Goal: Information Seeking & Learning: Learn about a topic

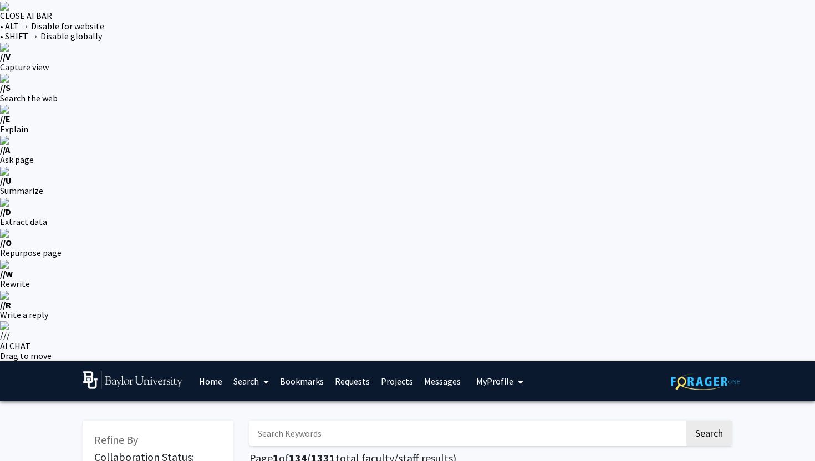
radio input "true"
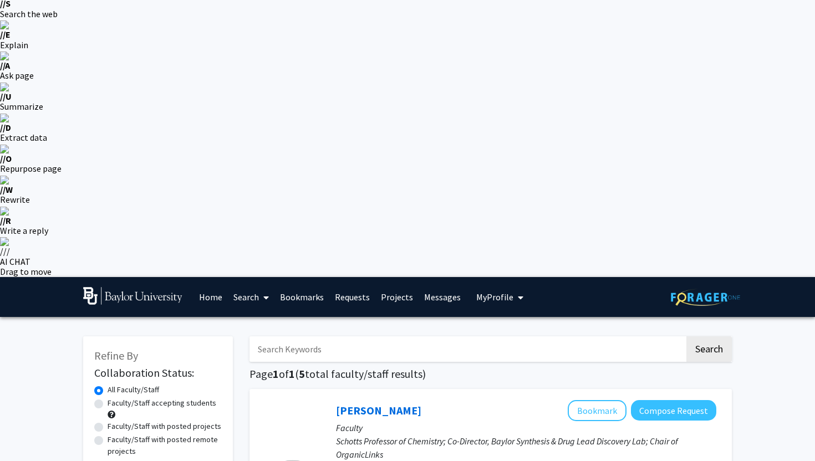
scroll to position [86, 0]
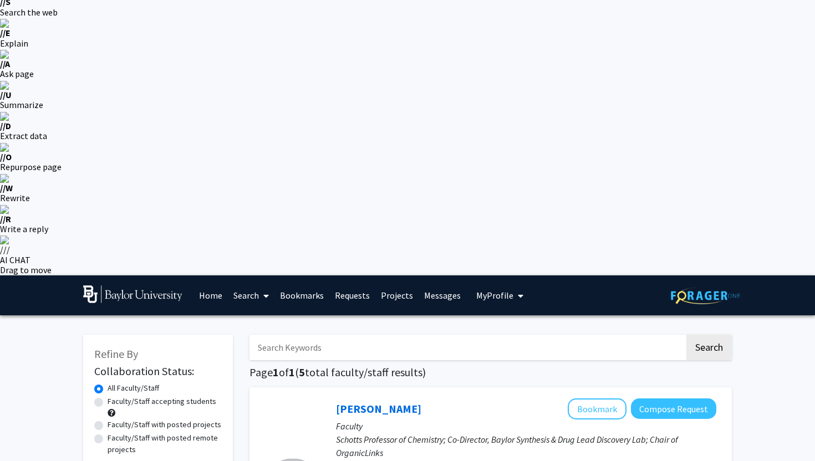
checkbox input "true"
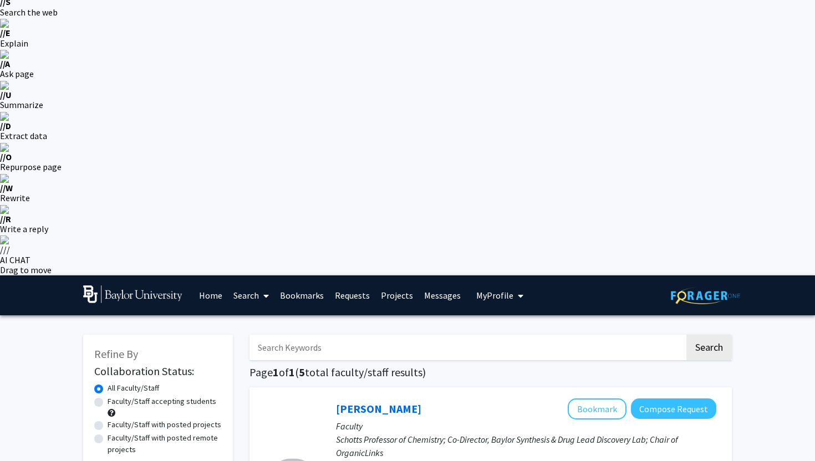
checkbox input "true"
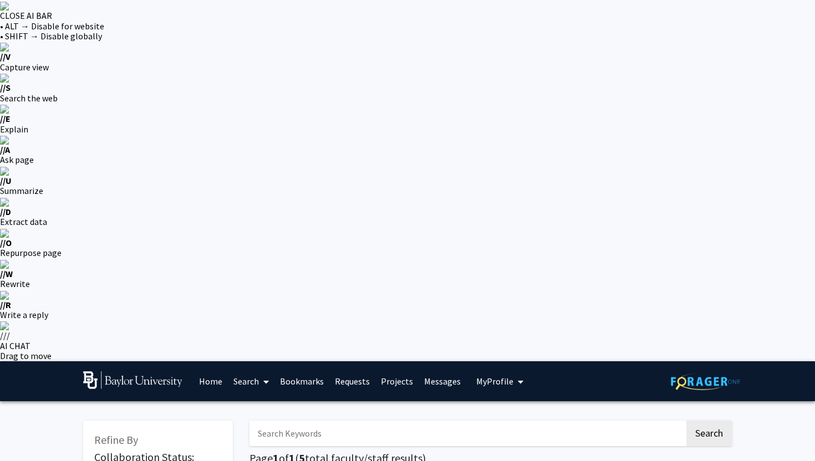
click at [374, 421] on input "Search Keywords" at bounding box center [466, 434] width 435 height 26
type input "organ"
click at [725, 421] on button "Search" at bounding box center [708, 434] width 45 height 26
radio input "true"
checkbox input "false"
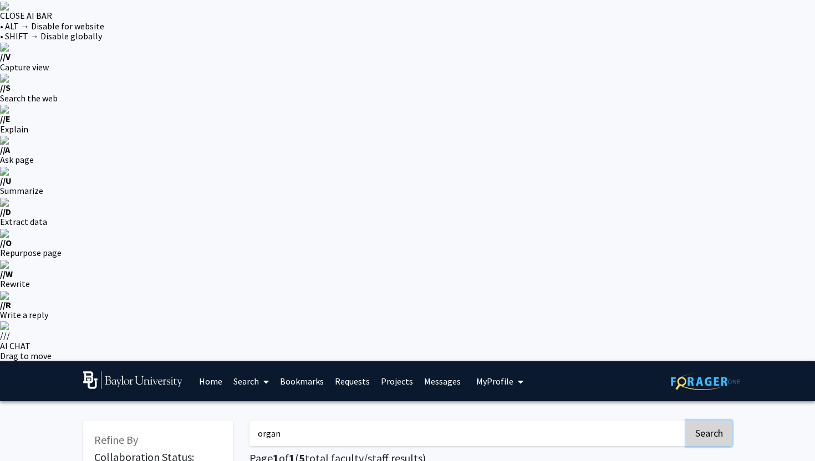
checkbox input "false"
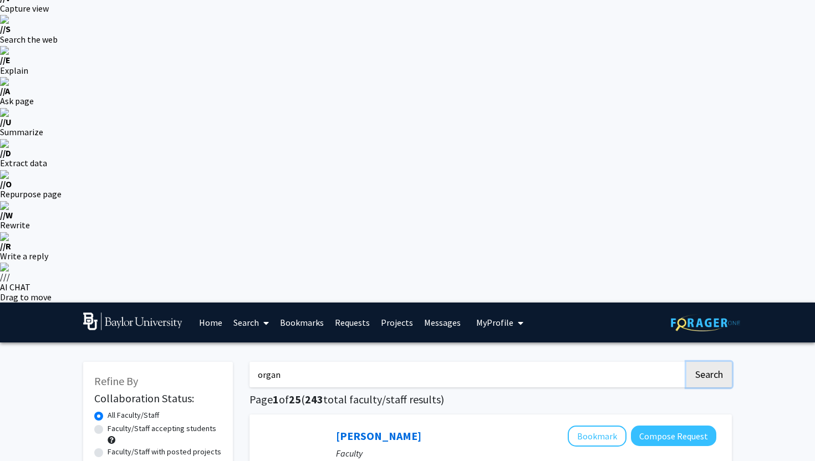
scroll to position [43, 0]
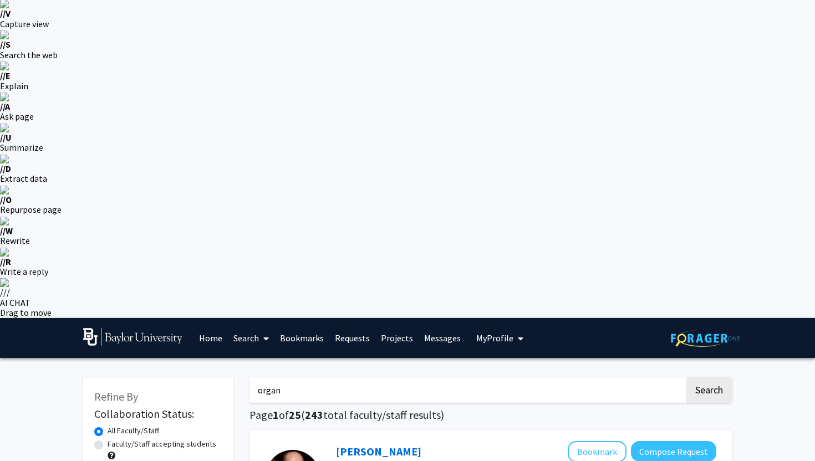
radio input "true"
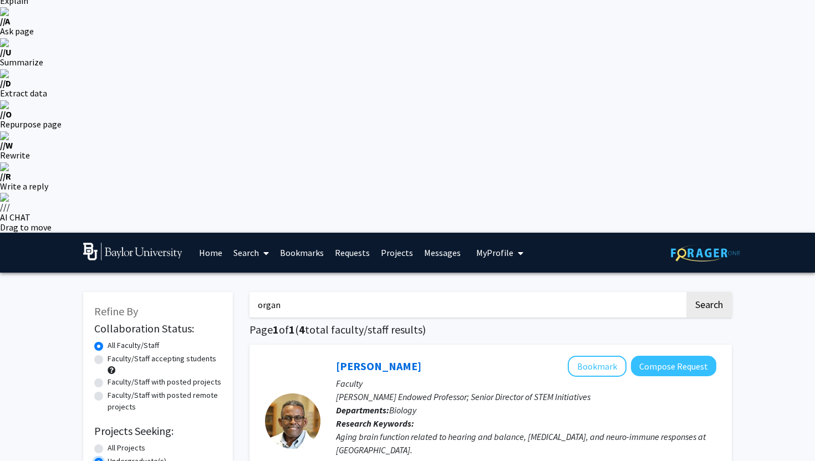
scroll to position [132, 0]
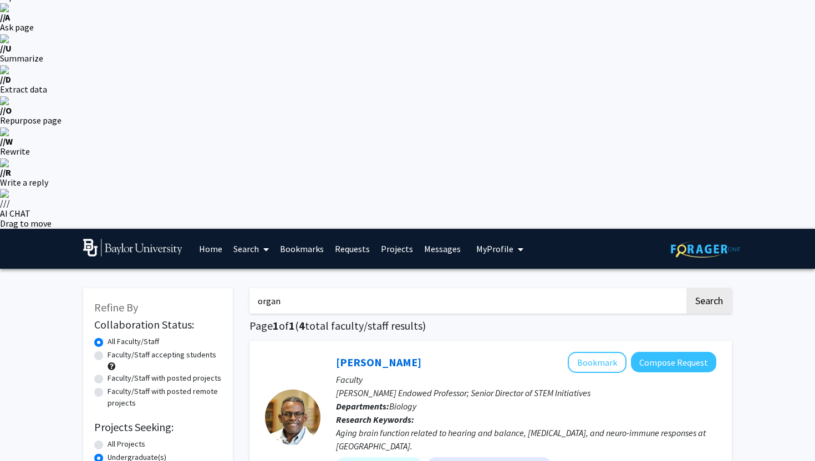
checkbox input "true"
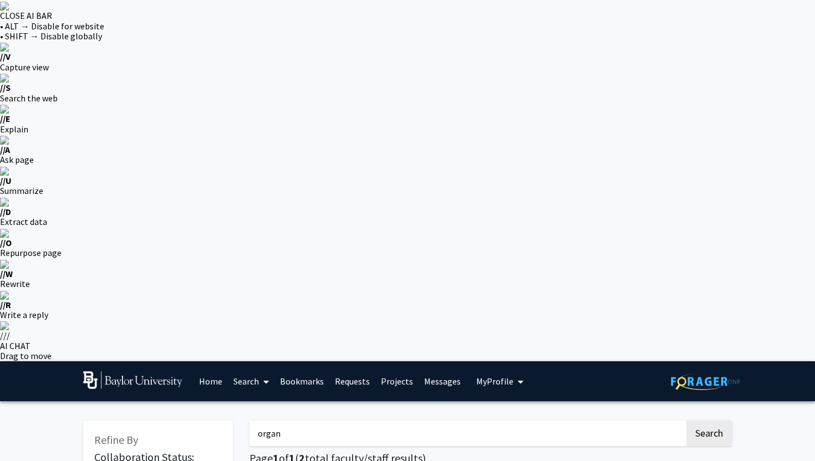
checkbox input "false"
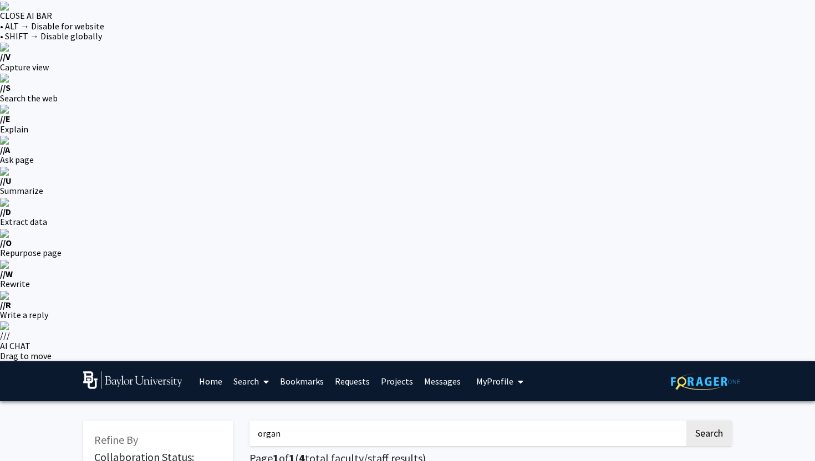
checkbox input "true"
click at [701, 421] on button "Search" at bounding box center [708, 434] width 45 height 26
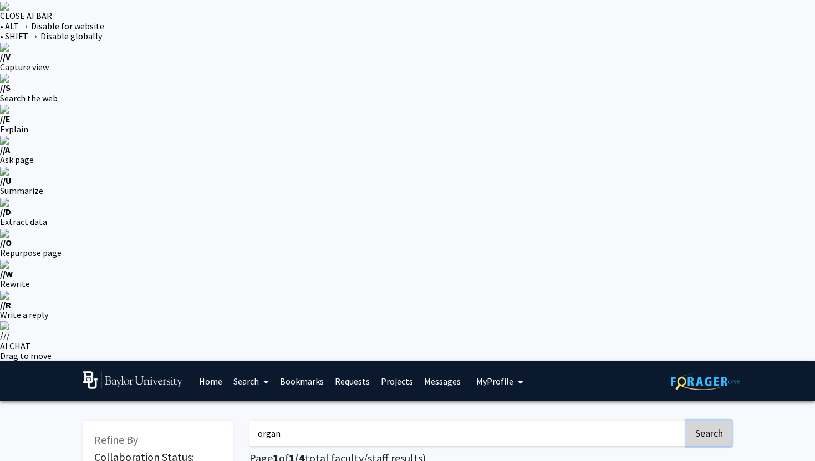
radio input "true"
checkbox input "false"
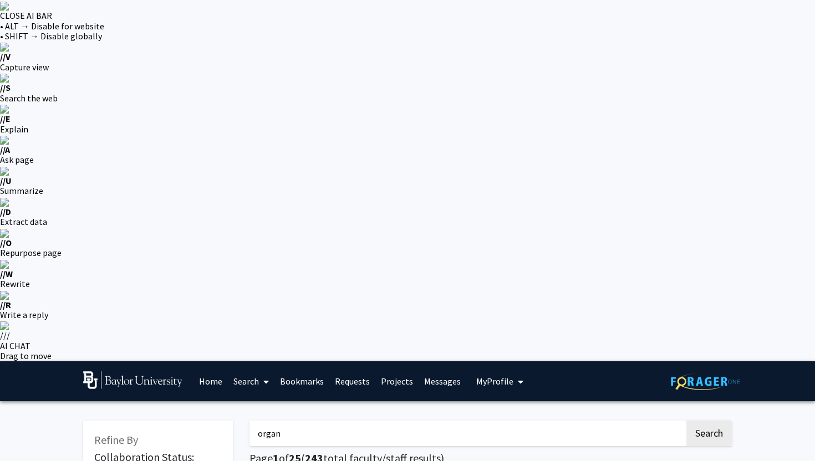
radio input "true"
click at [360, 421] on input "organ" at bounding box center [466, 434] width 435 height 26
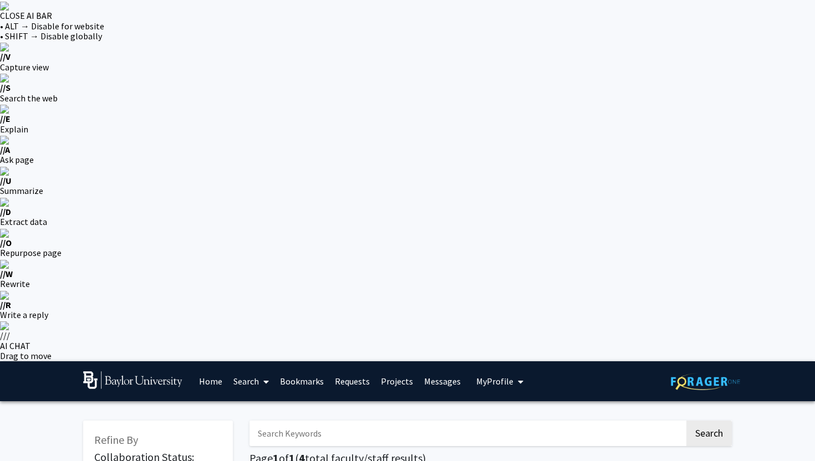
click at [714, 421] on button "Search" at bounding box center [708, 434] width 45 height 26
radio input "true"
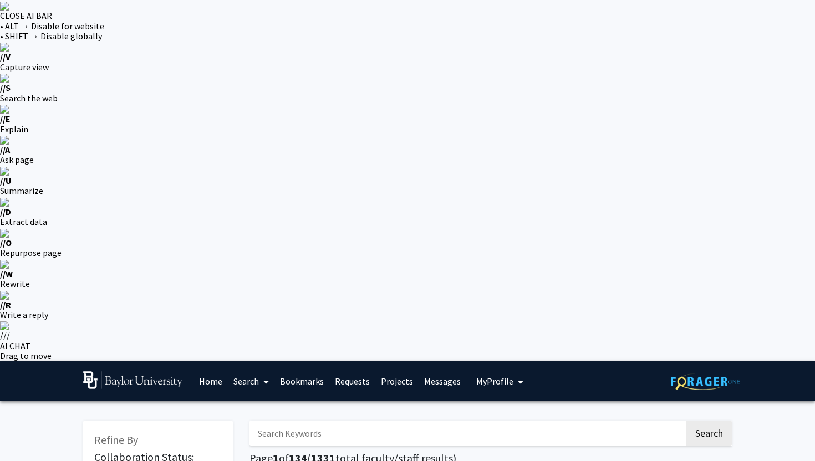
radio input "true"
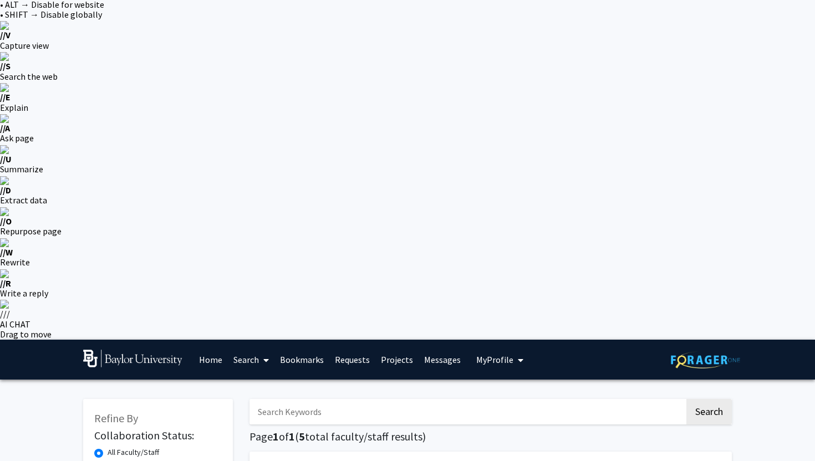
scroll to position [24, 0]
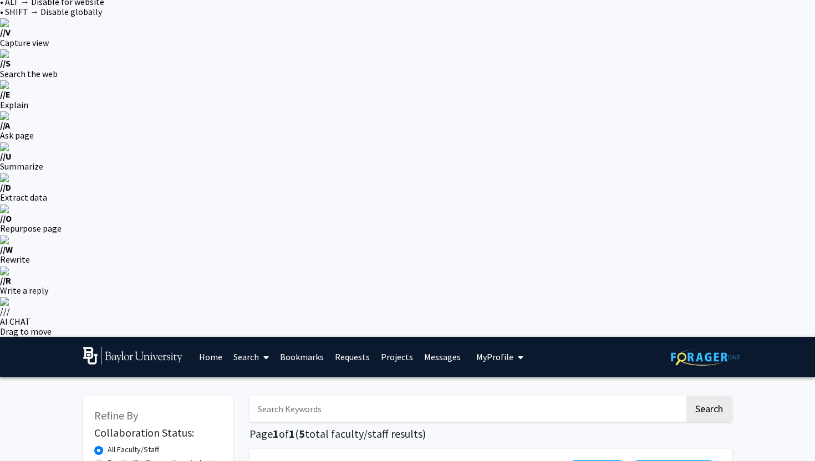
click at [184, 457] on label "Faculty/Staff accepting students" at bounding box center [162, 463] width 109 height 12
click at [115, 457] on input "Faculty/Staff accepting students" at bounding box center [111, 460] width 7 height 7
radio input "true"
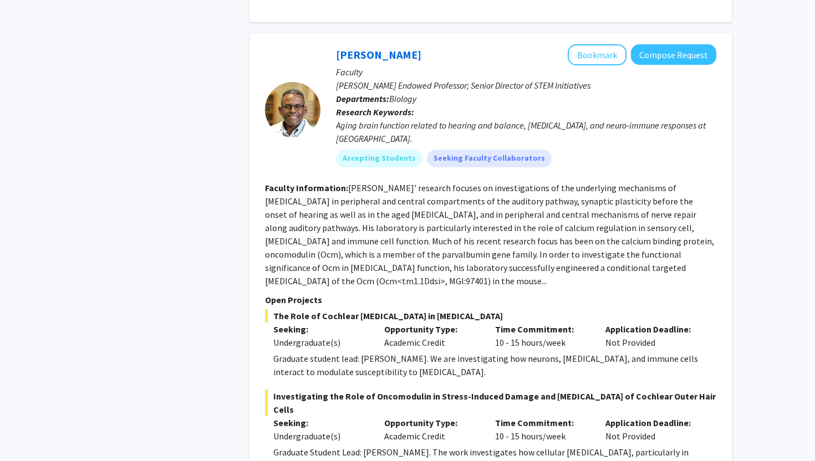
scroll to position [842, 0]
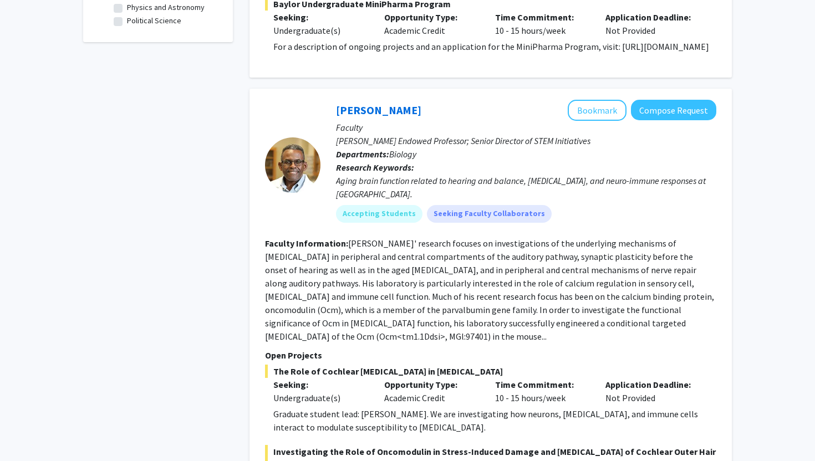
scroll to position [0, 0]
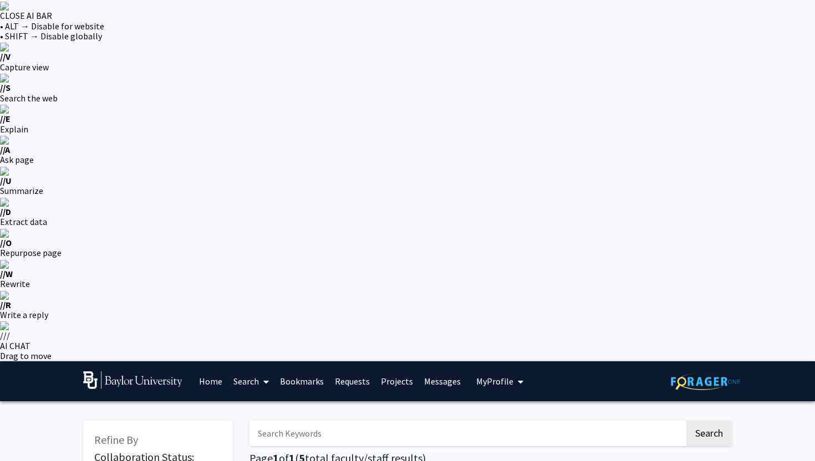
radio input "true"
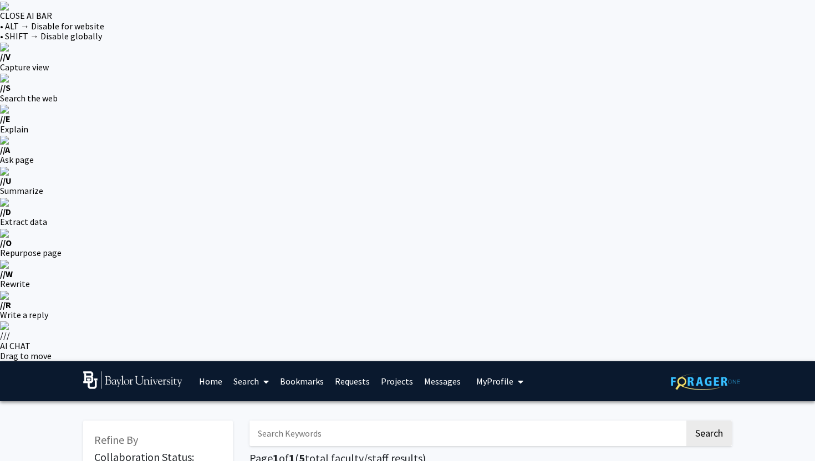
radio input "true"
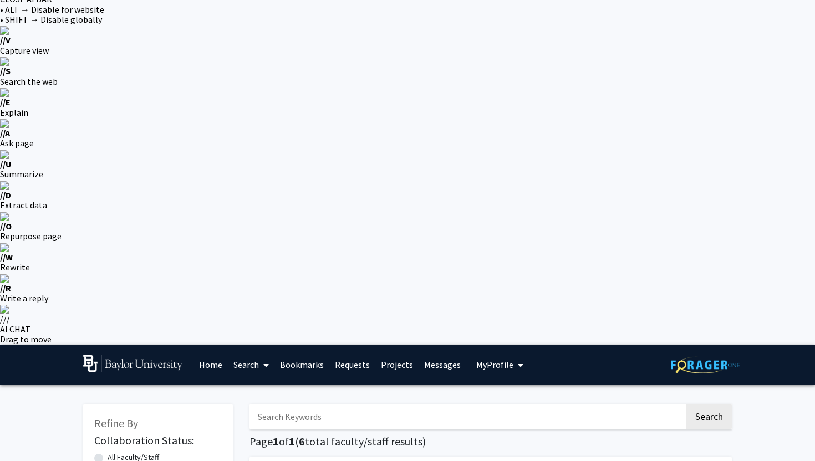
click at [134, 452] on label "All Faculty/Staff" at bounding box center [134, 458] width 52 height 12
click at [115, 452] on input "All Faculty/Staff" at bounding box center [111, 455] width 7 height 7
radio input "true"
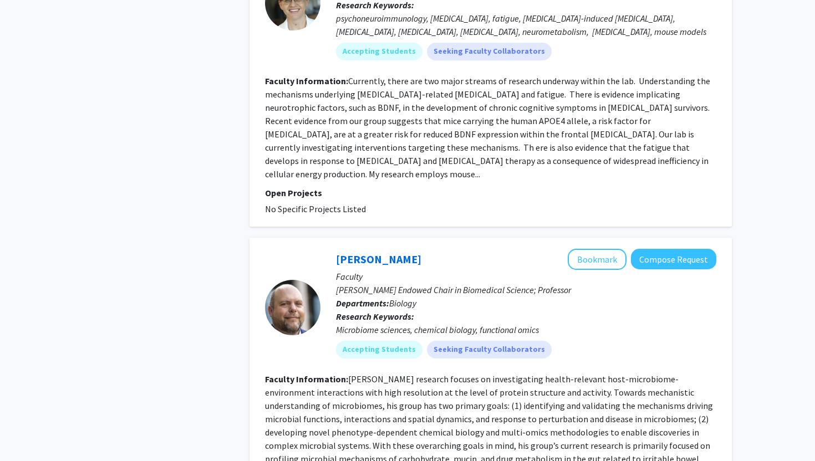
scroll to position [3496, 0]
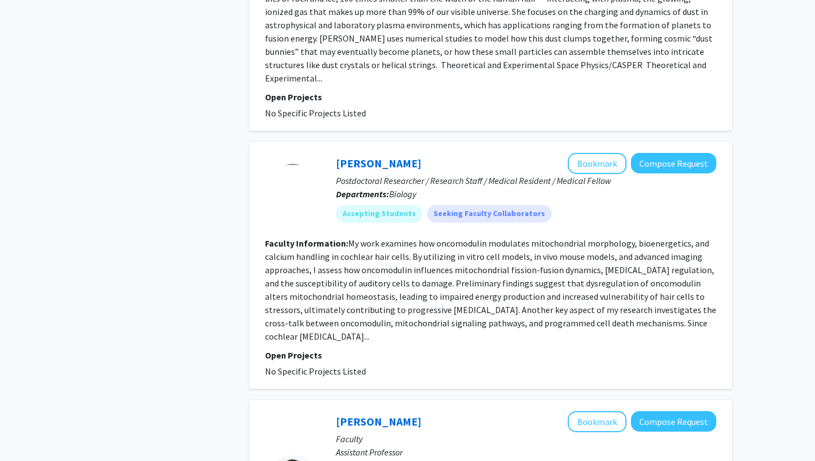
scroll to position [2532, 0]
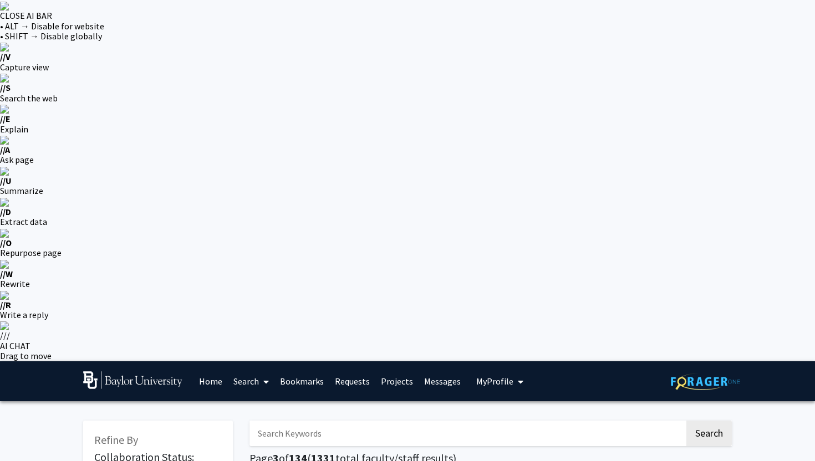
click at [331, 421] on input "Search Keywords" at bounding box center [466, 434] width 435 height 26
type input "baylor college of medicine"
click at [686, 421] on button "Search" at bounding box center [708, 434] width 45 height 26
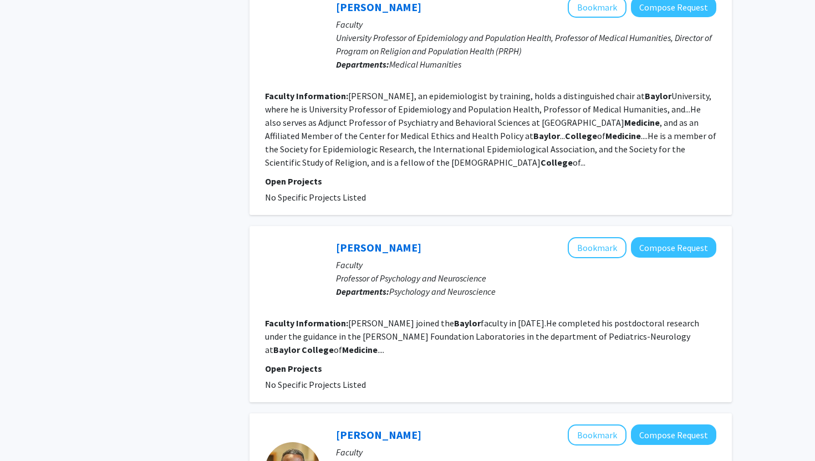
scroll to position [1241, 0]
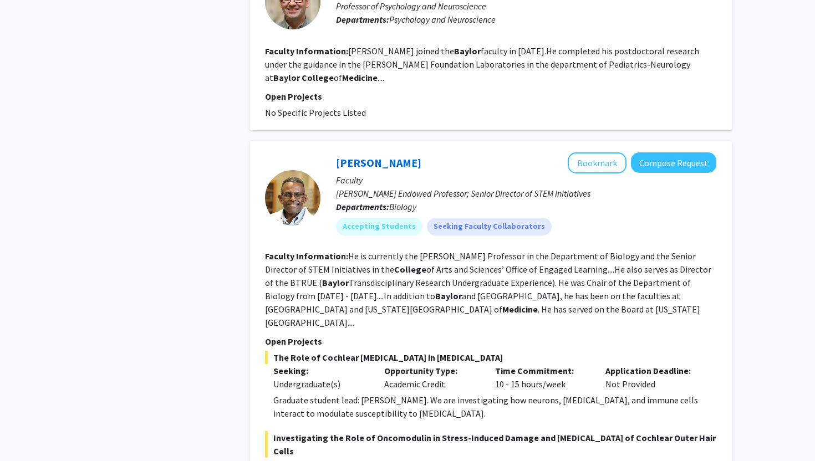
scroll to position [1780, 0]
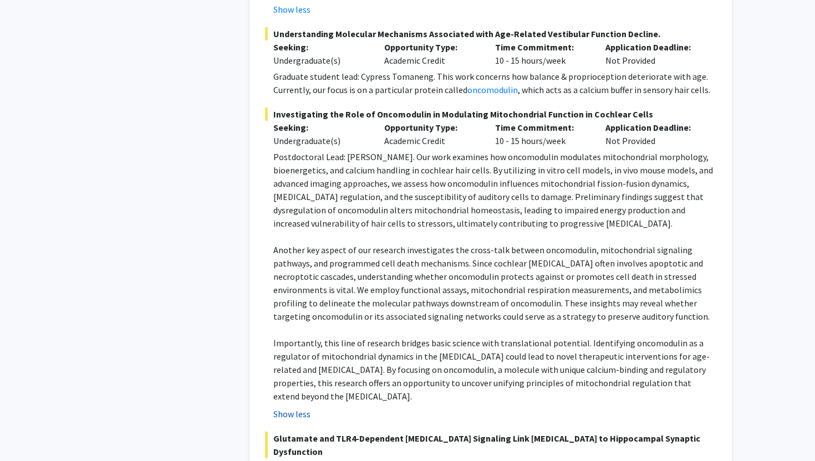
scroll to position [2169, 0]
